Goal: Contribute content

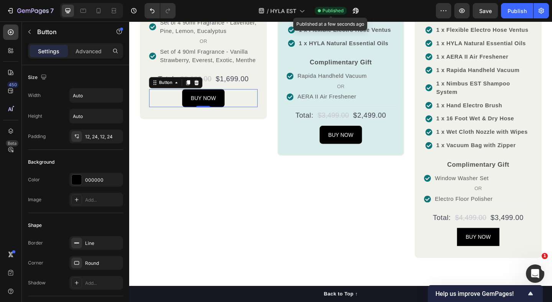
scroll to position [879, 0]
click at [516, 10] on div "Publish" at bounding box center [517, 11] width 19 height 8
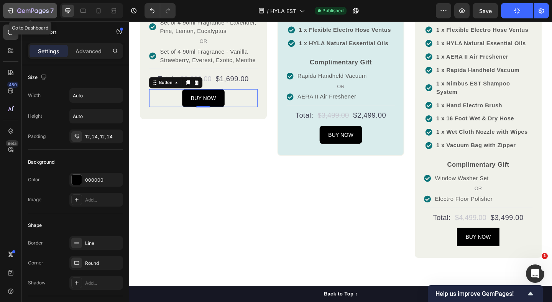
click at [24, 11] on icon "button" at bounding box center [32, 11] width 31 height 7
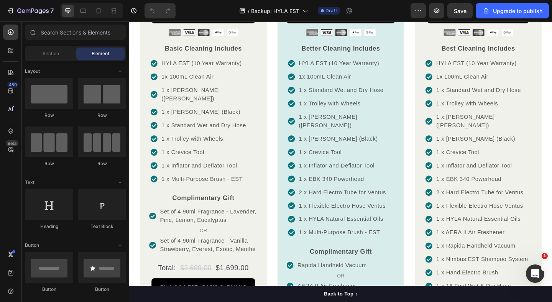
scroll to position [652, 0]
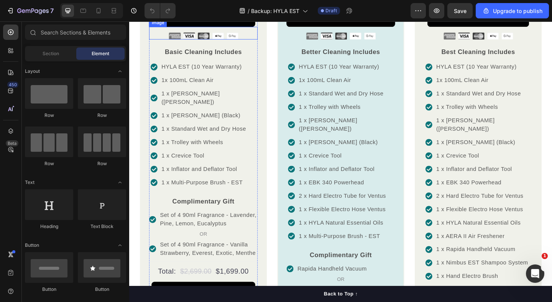
click at [215, 41] on img at bounding box center [210, 37] width 76 height 8
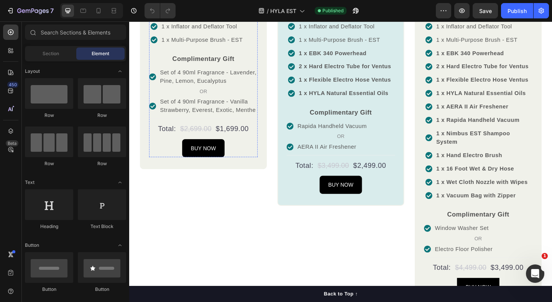
scroll to position [860, 0]
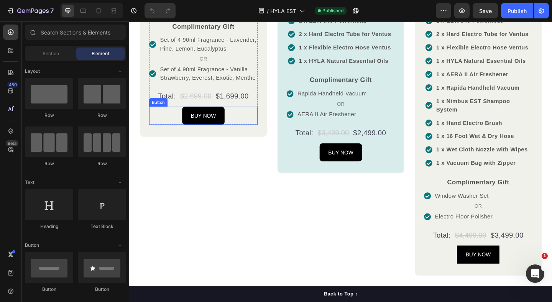
click at [180, 134] on div "BUY NOW Button" at bounding box center [210, 124] width 118 height 20
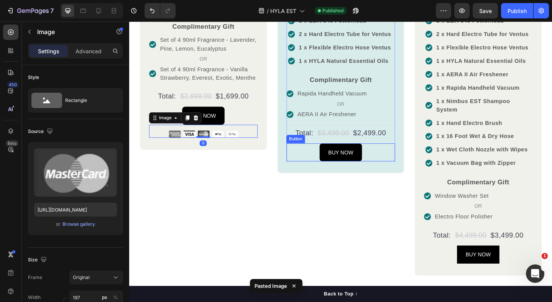
click at [314, 174] on div "BUY NOW Button" at bounding box center [359, 164] width 118 height 20
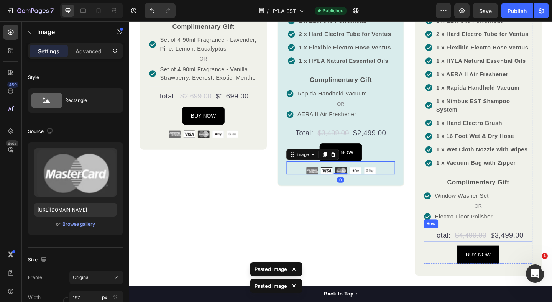
click at [474, 233] on div "$3,499.00 Product Price Product Price $4,499.00 Compare Price Compare Price BUY…" at bounding box center [509, 42] width 118 height 486
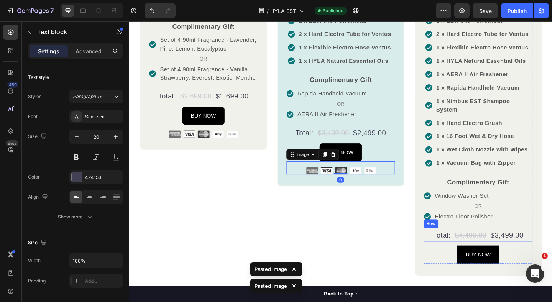
scroll to position [967, 0]
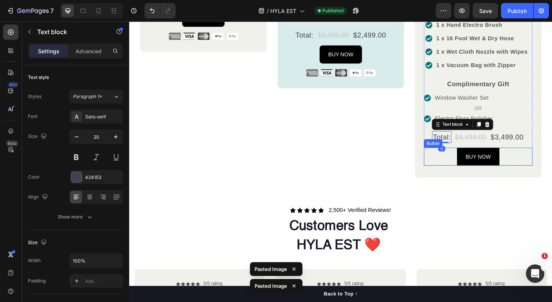
click at [480, 178] on div "BUY NOW Button" at bounding box center [509, 169] width 118 height 20
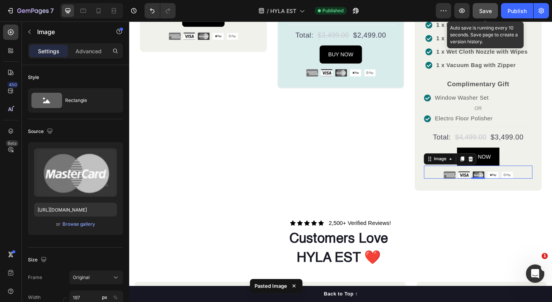
click at [487, 16] on button "Save" at bounding box center [485, 10] width 25 height 15
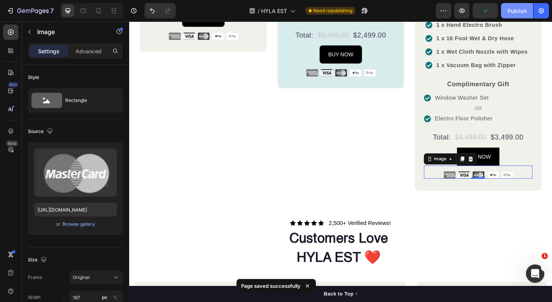
click at [518, 9] on div "Publish" at bounding box center [517, 11] width 19 height 8
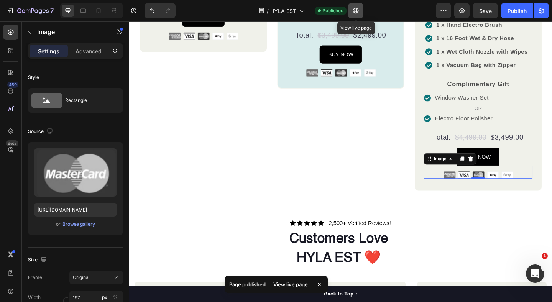
click at [352, 11] on icon "button" at bounding box center [356, 11] width 8 height 8
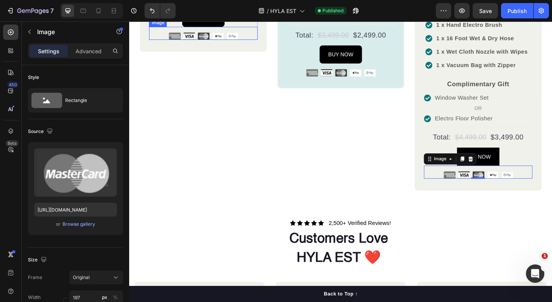
click at [186, 41] on img at bounding box center [210, 37] width 76 height 8
